Goal: Information Seeking & Learning: Learn about a topic

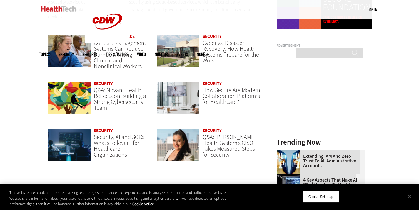
scroll to position [439, 0]
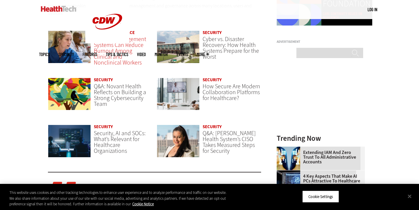
click at [122, 50] on span "Content Management Systems Can Reduce Burnout Among Clinical and Nonclinical Wo…" at bounding box center [120, 50] width 52 height 31
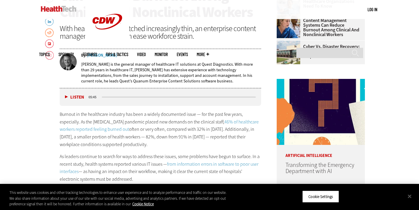
scroll to position [256, 0]
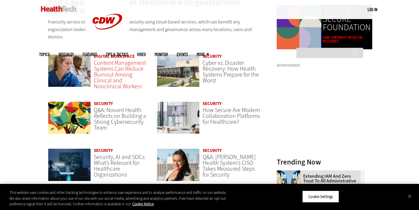
scroll to position [416, 0]
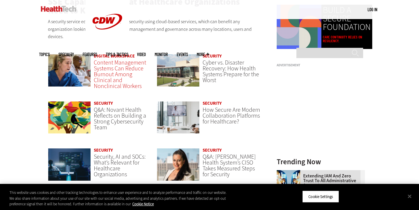
click at [128, 65] on span "Content Management Systems Can Reduce Burnout Among Clinical and Nonclinical Wo…" at bounding box center [120, 74] width 52 height 31
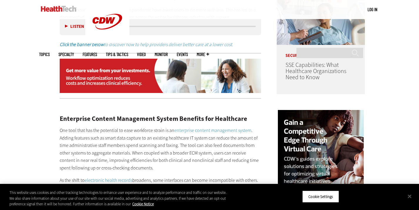
scroll to position [481, 0]
